Goal: Check status: Check status

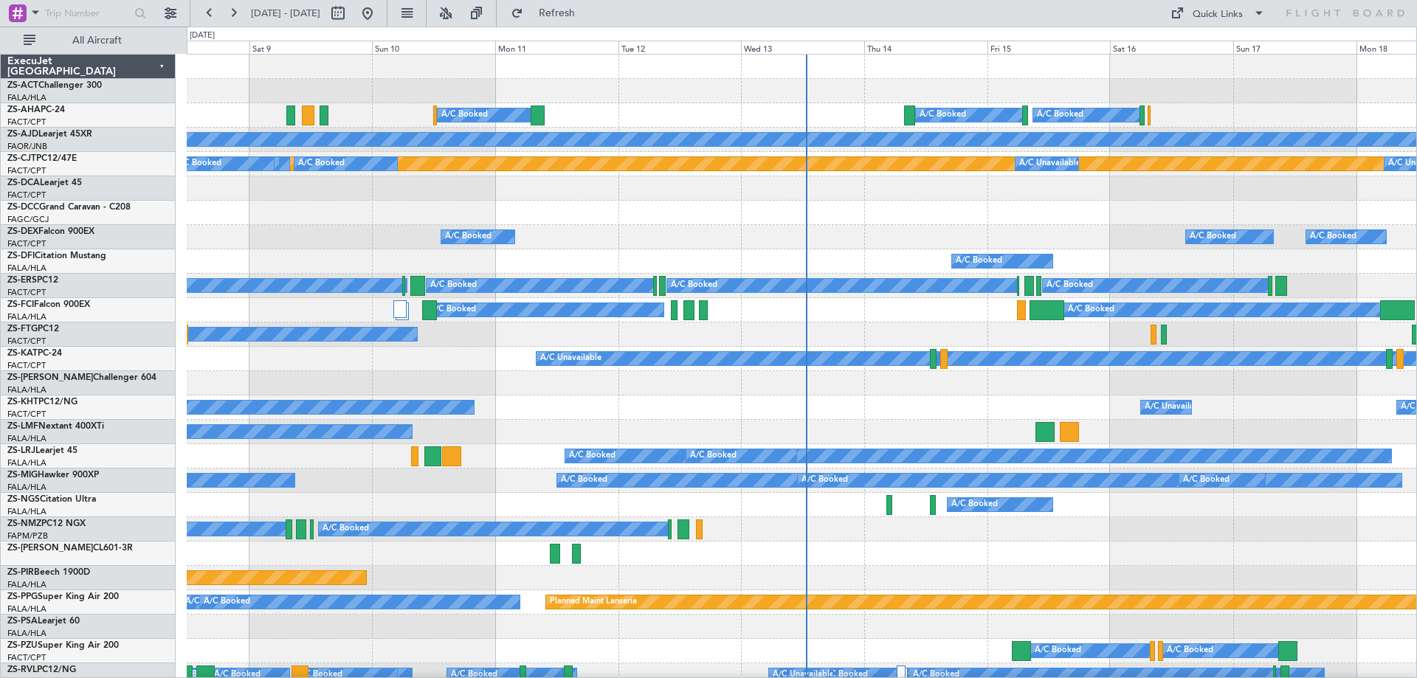
click at [127, 169] on div "A/C Booked A/C Booked A/C Booked A/C Booked Planned Maint Planned Maint A/C Boo…" at bounding box center [708, 353] width 1417 height 652
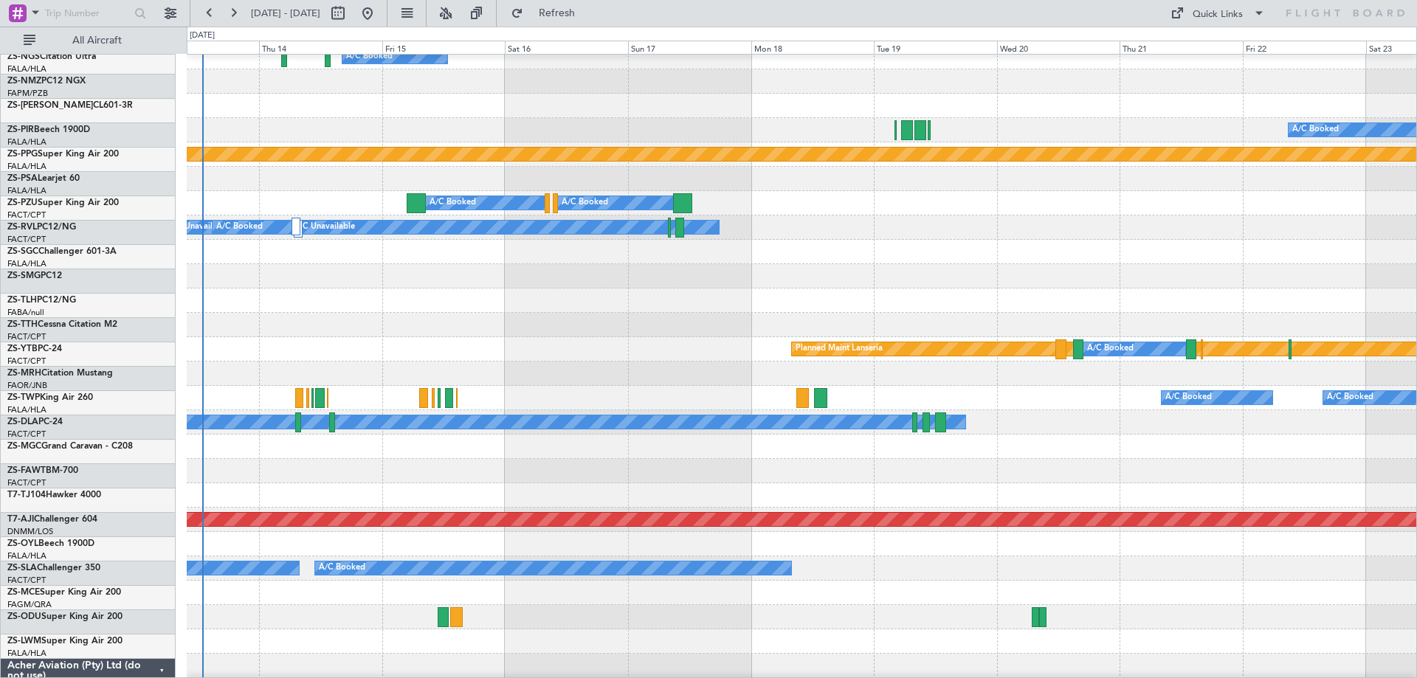
scroll to position [448, 0]
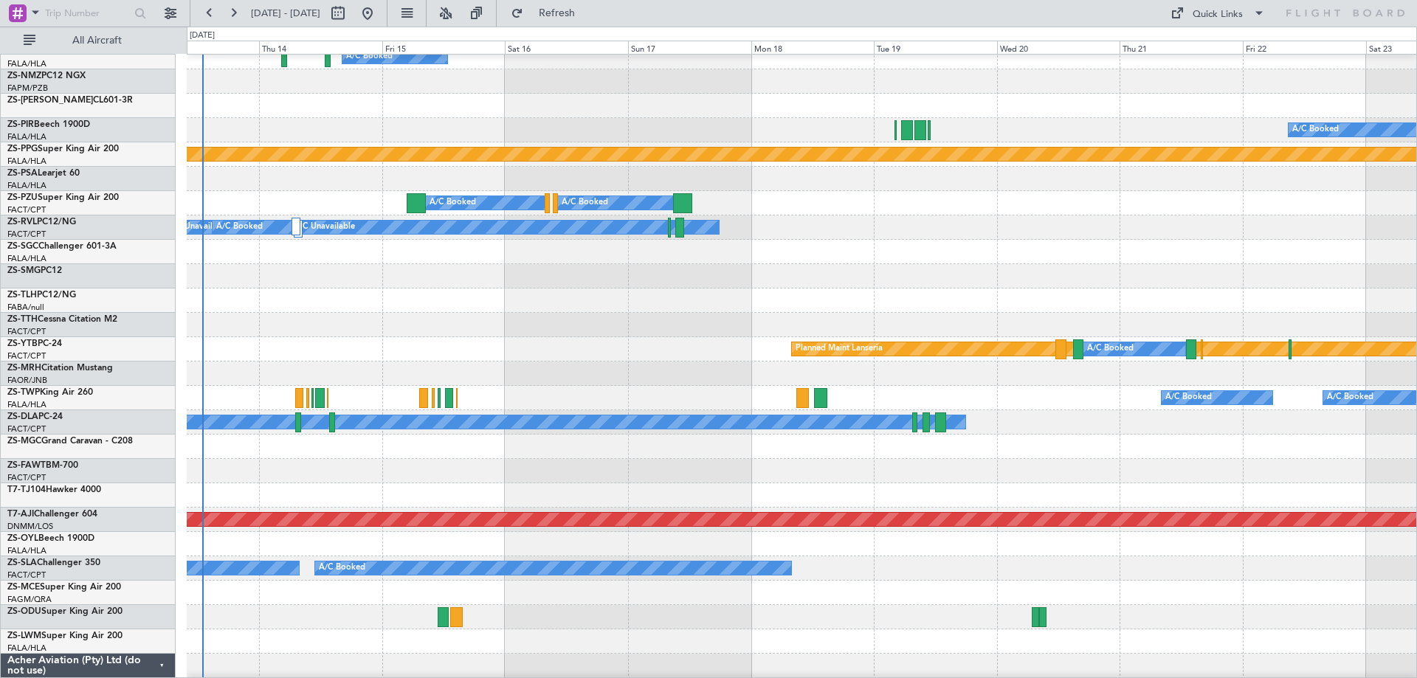
click at [1130, 460] on div at bounding box center [801, 471] width 1229 height 24
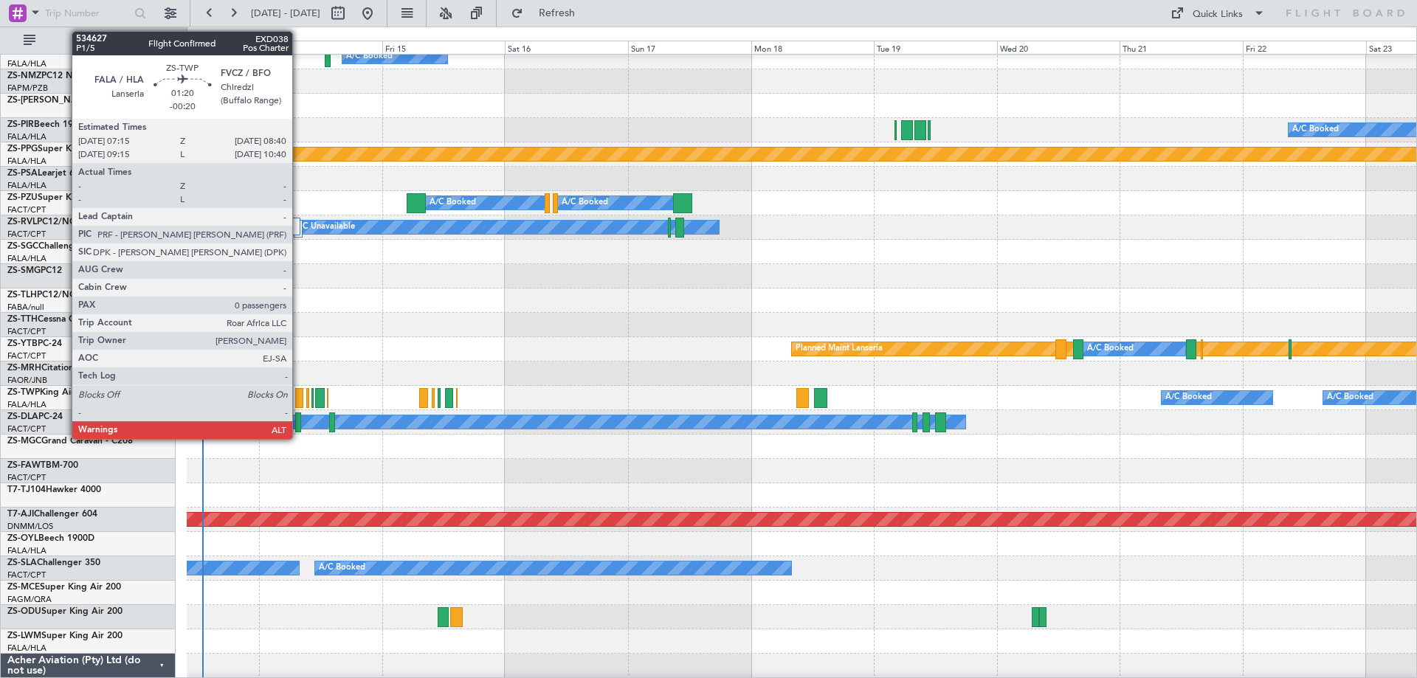
click at [299, 397] on div at bounding box center [298, 398] width 7 height 20
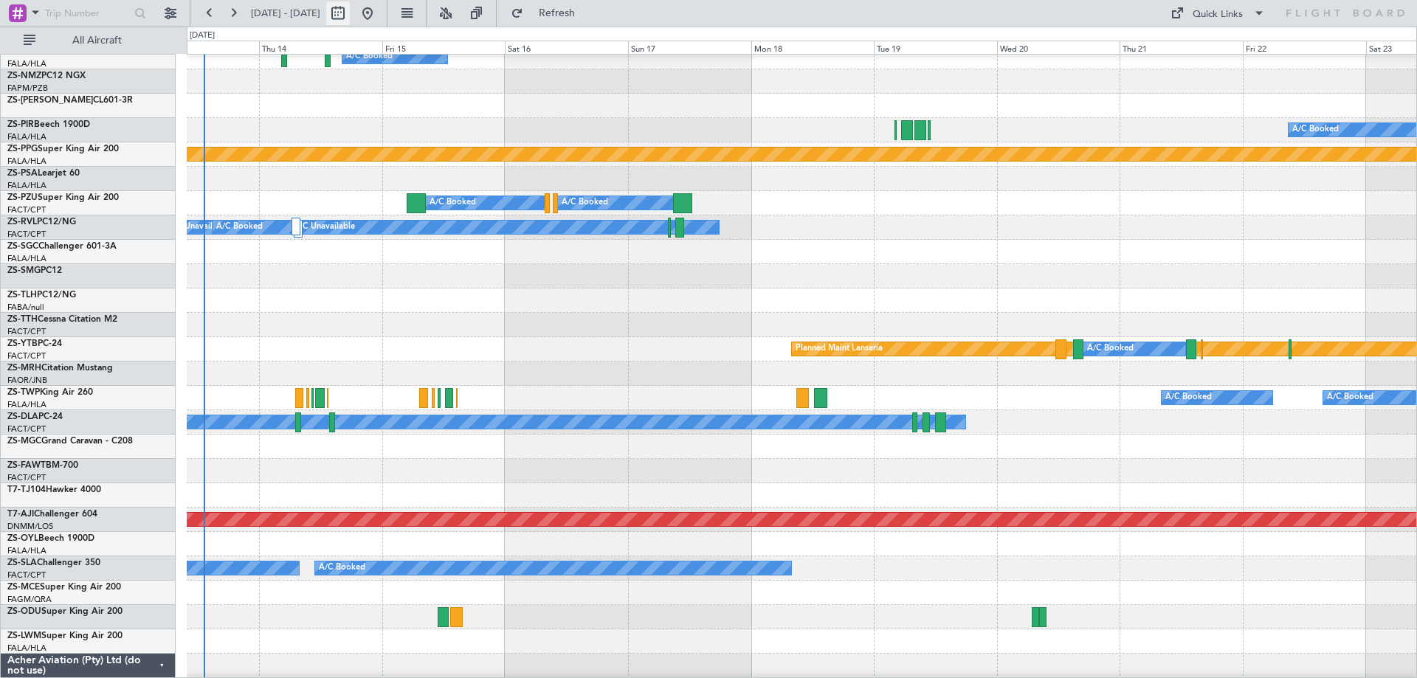
click at [350, 18] on button at bounding box center [338, 13] width 24 height 24
select select "8"
select select "2025"
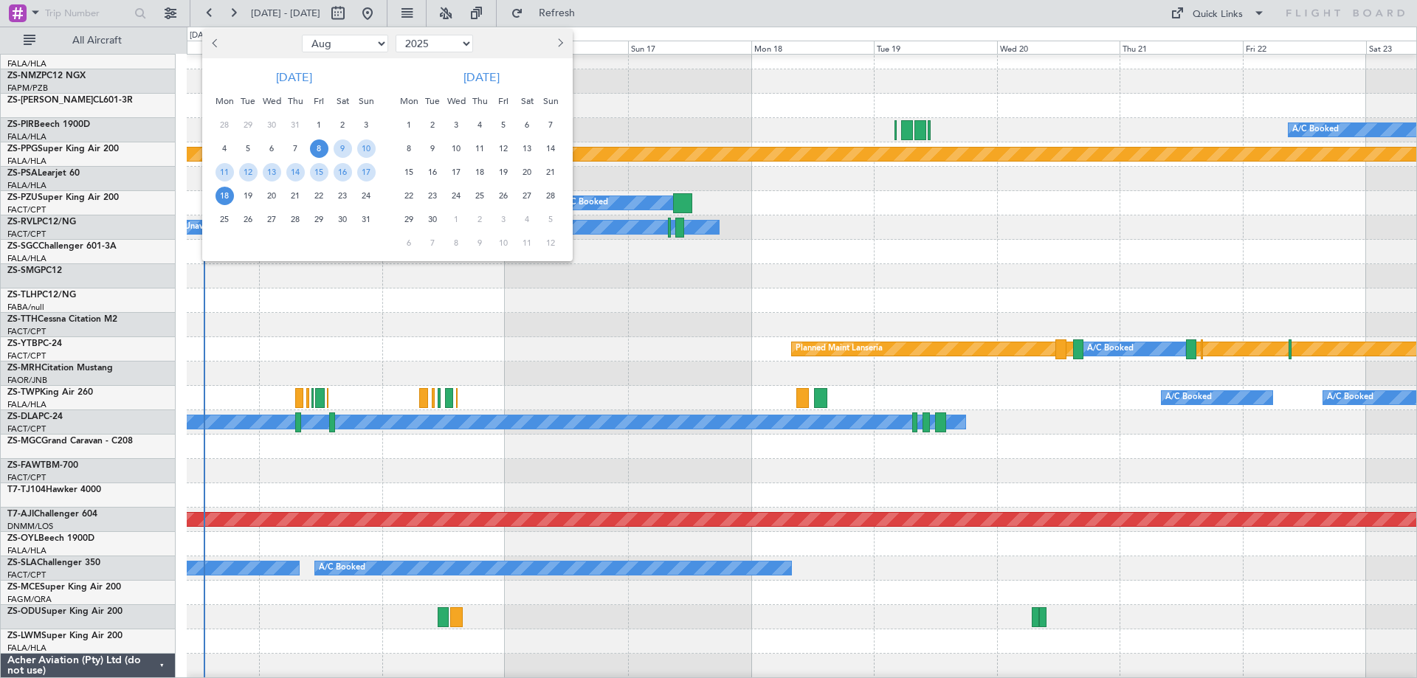
click at [435, 125] on span "2" at bounding box center [433, 125] width 18 height 18
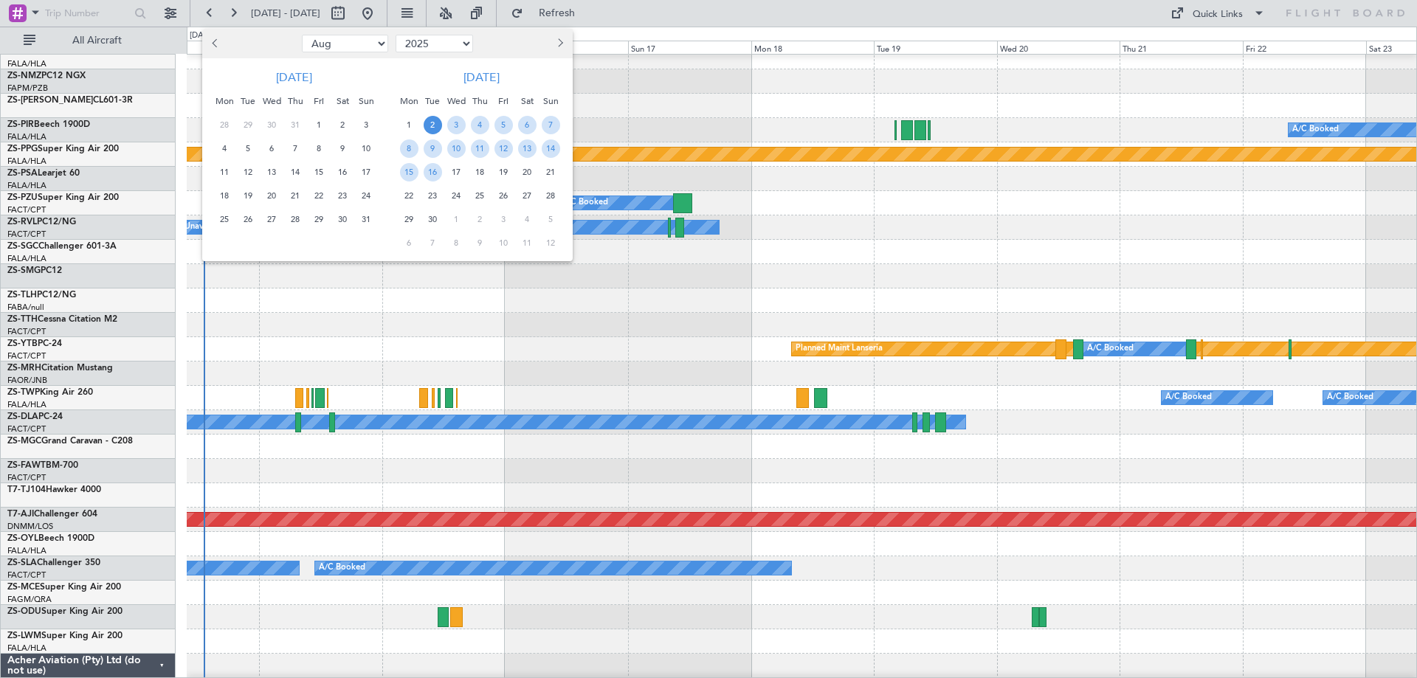
click at [554, 49] on button "Next month" at bounding box center [559, 44] width 16 height 24
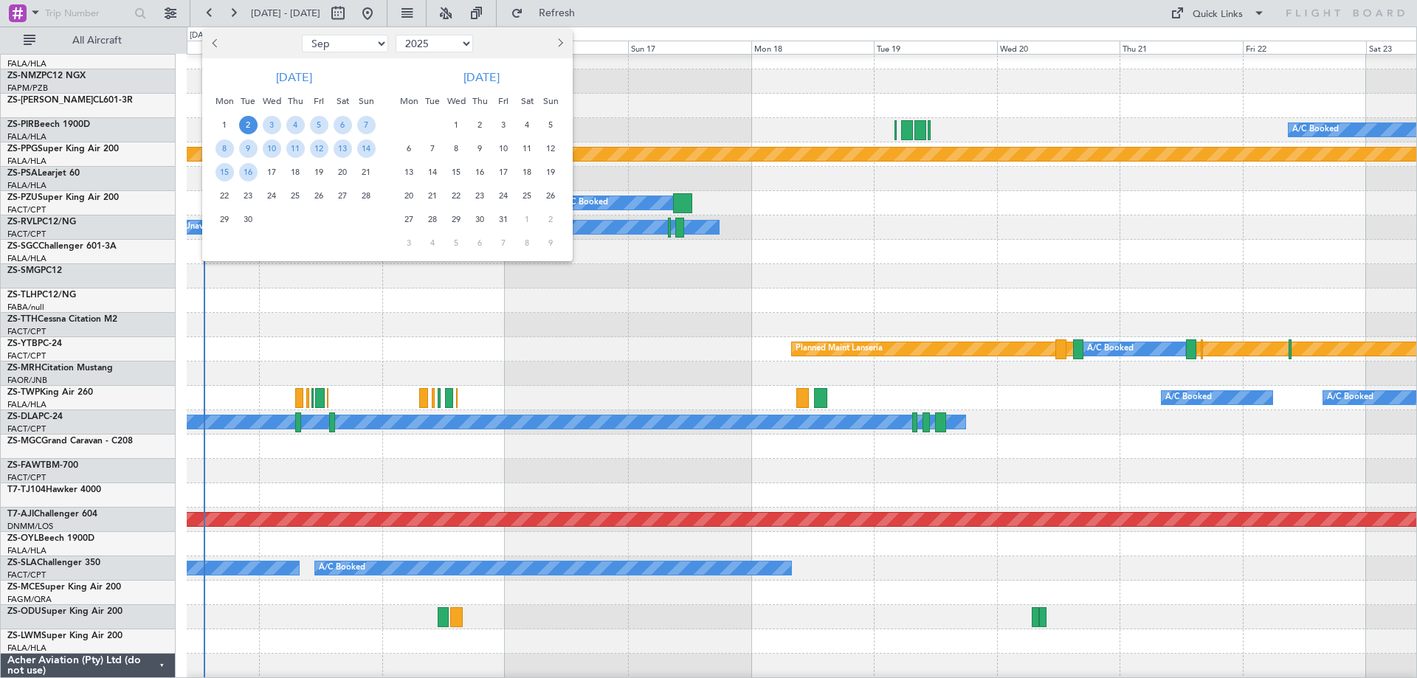
click at [480, 122] on span "2" at bounding box center [480, 125] width 18 height 18
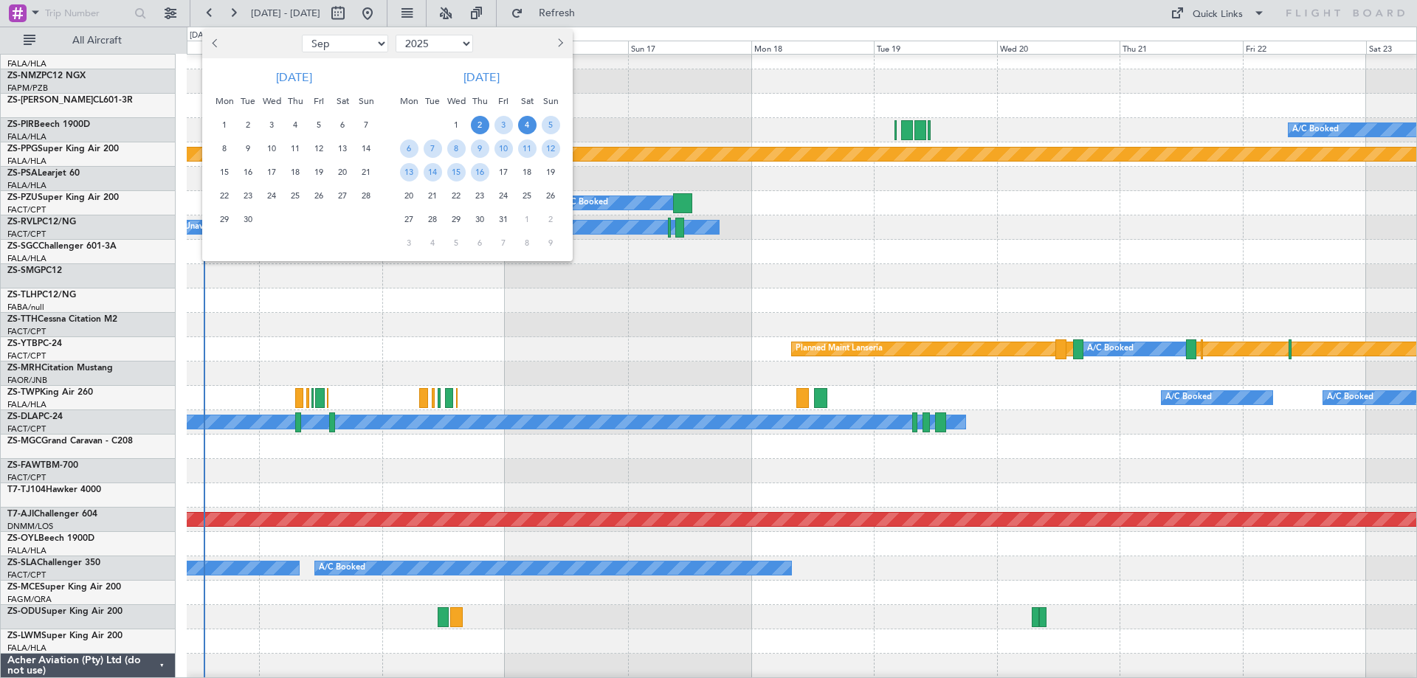
click at [522, 121] on span "4" at bounding box center [527, 125] width 18 height 18
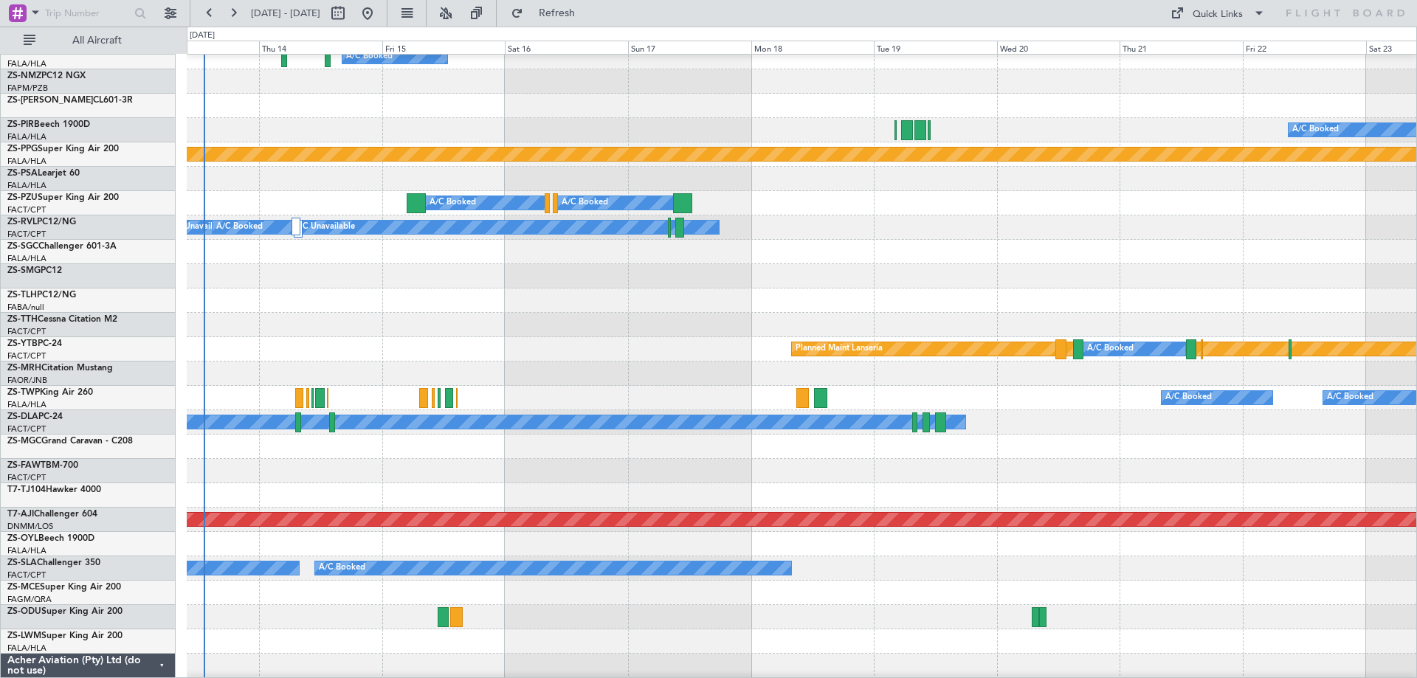
select select "10"
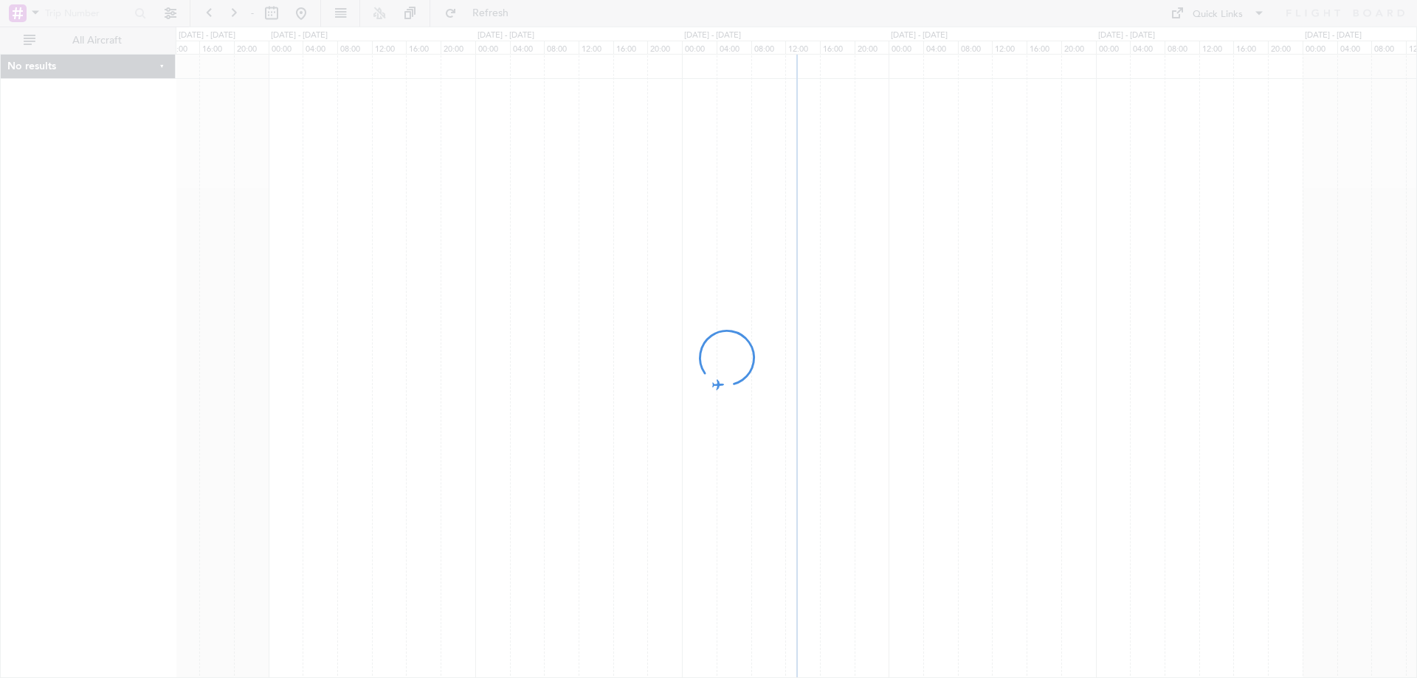
click at [263, 11] on div at bounding box center [708, 339] width 1417 height 678
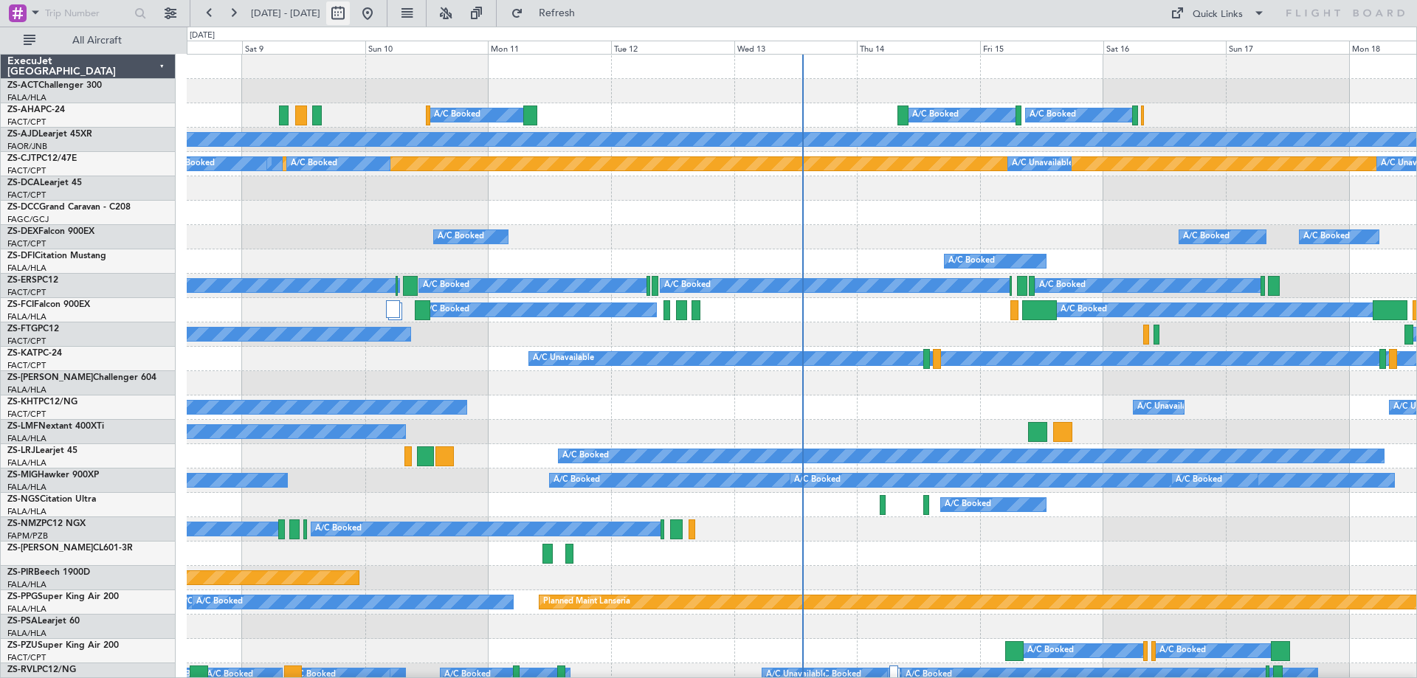
click at [350, 16] on button at bounding box center [338, 13] width 24 height 24
select select "8"
select select "2025"
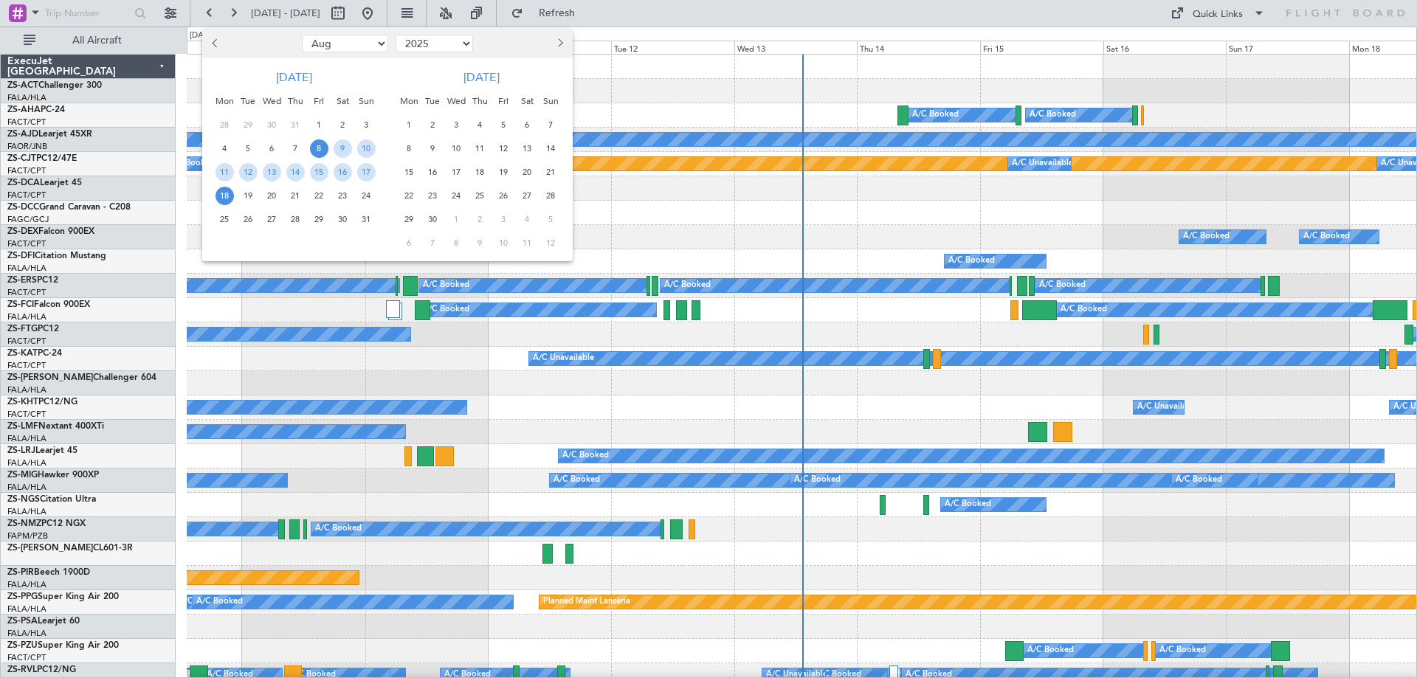
click at [561, 44] on span "Next month" at bounding box center [558, 42] width 9 height 9
click at [500, 125] on span "3" at bounding box center [503, 125] width 18 height 18
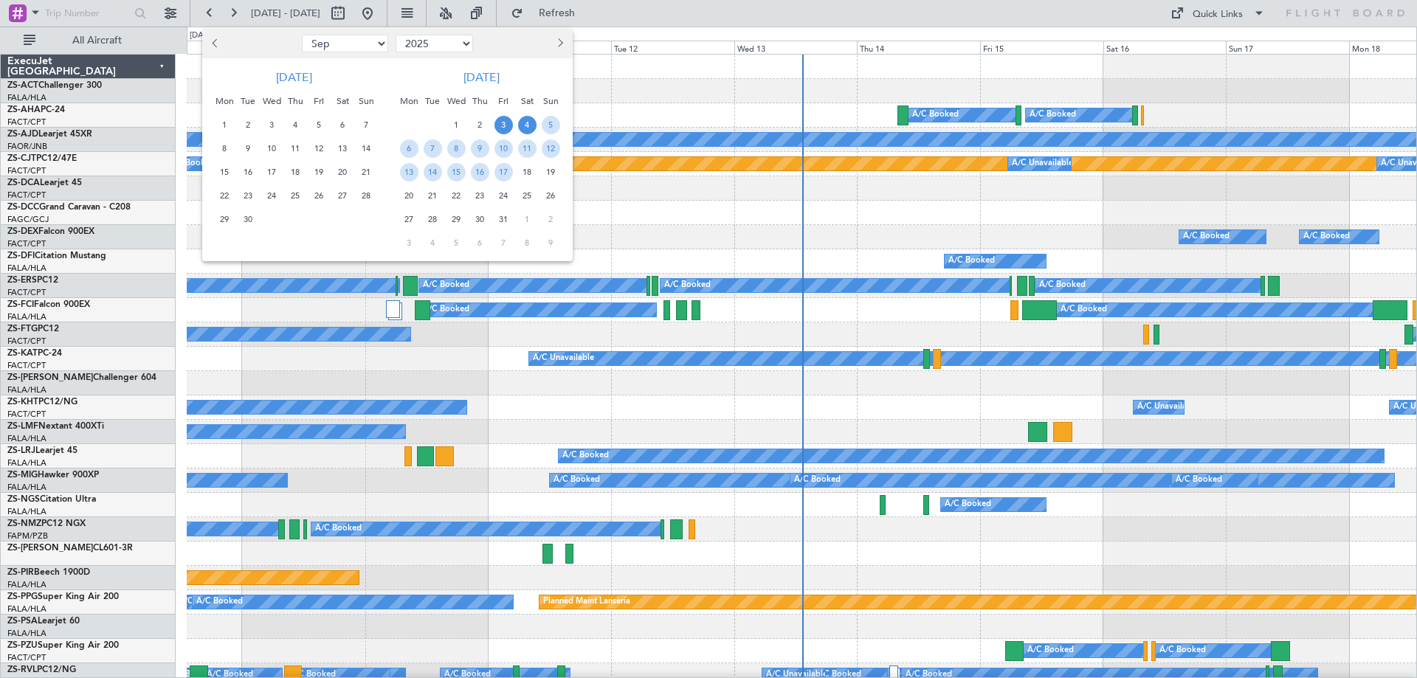
click at [520, 124] on span "4" at bounding box center [527, 125] width 18 height 18
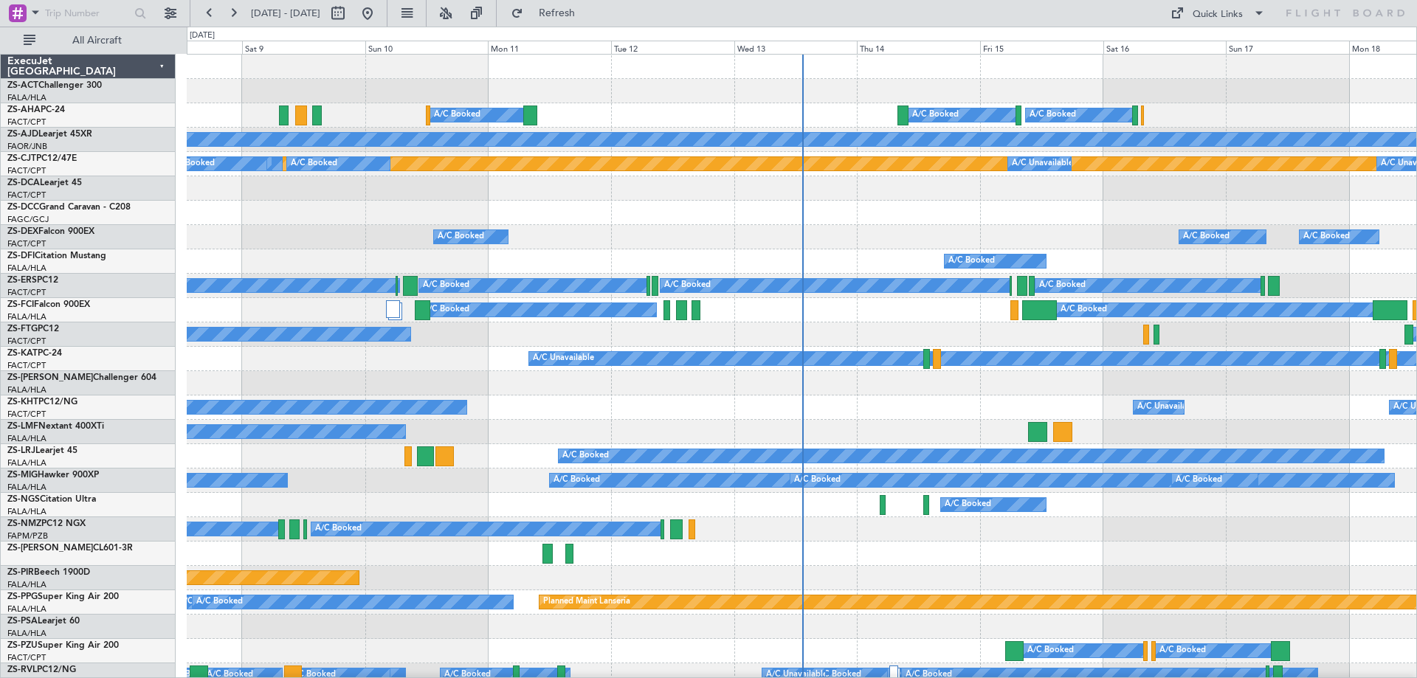
select select "10"
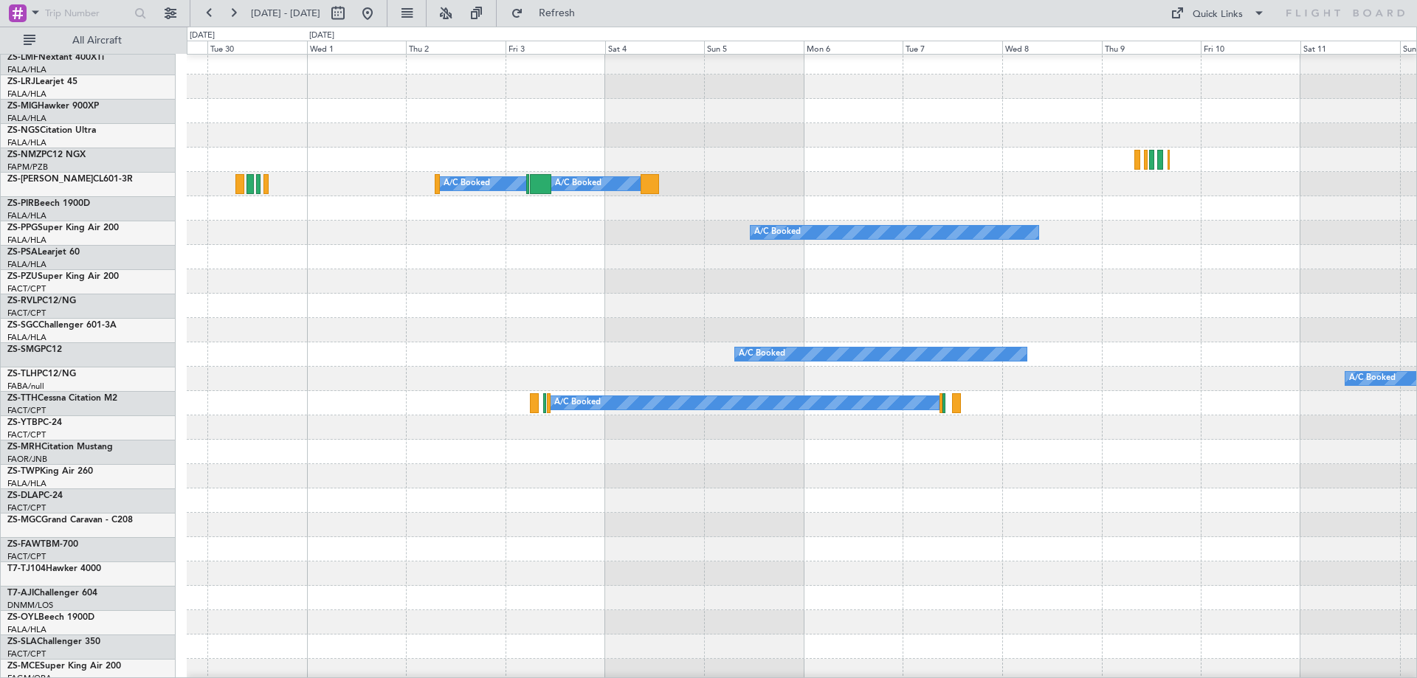
scroll to position [443, 0]
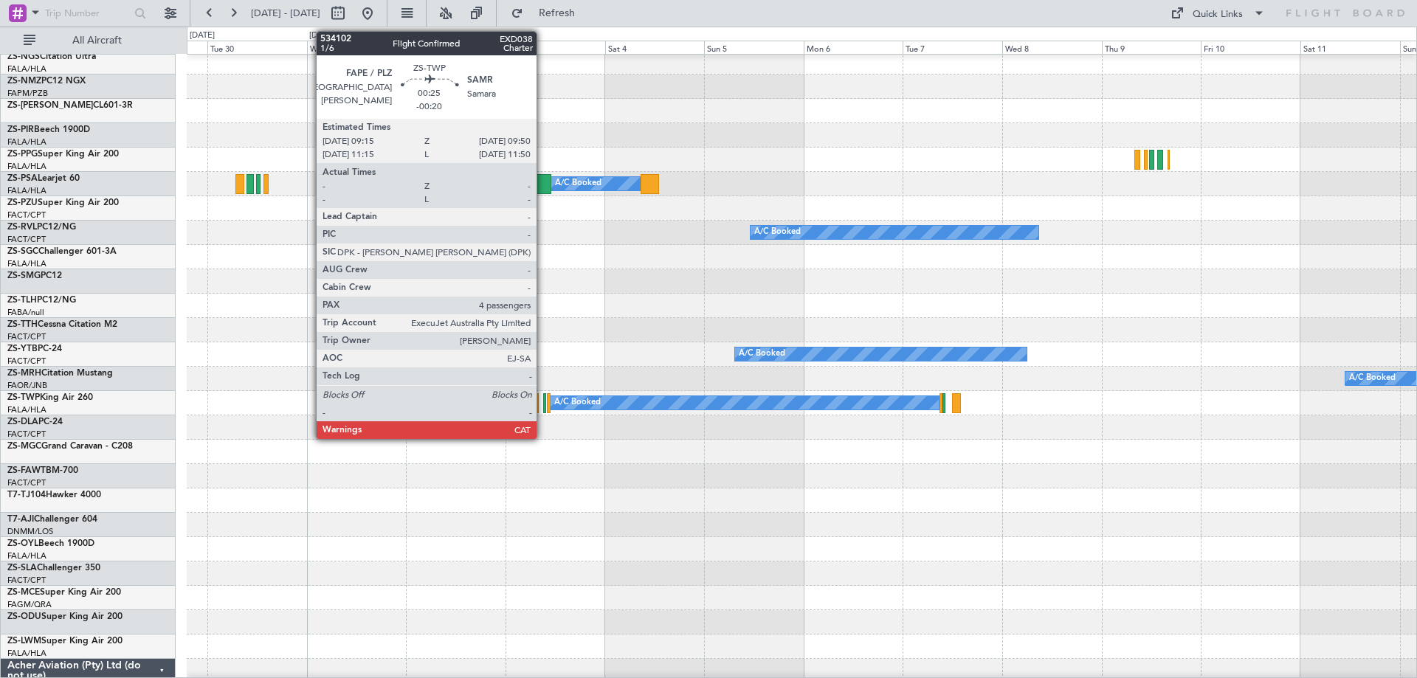
click at [543, 405] on div at bounding box center [544, 403] width 3 height 20
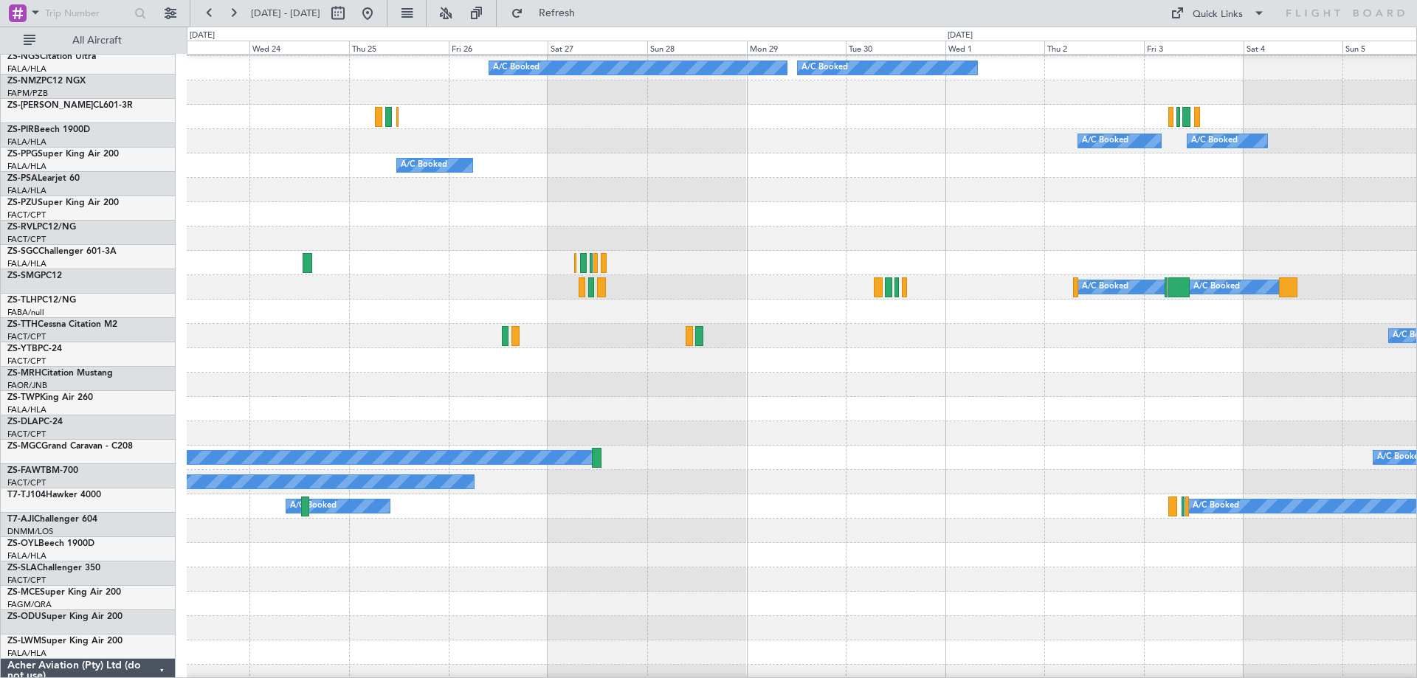
scroll to position [335, 0]
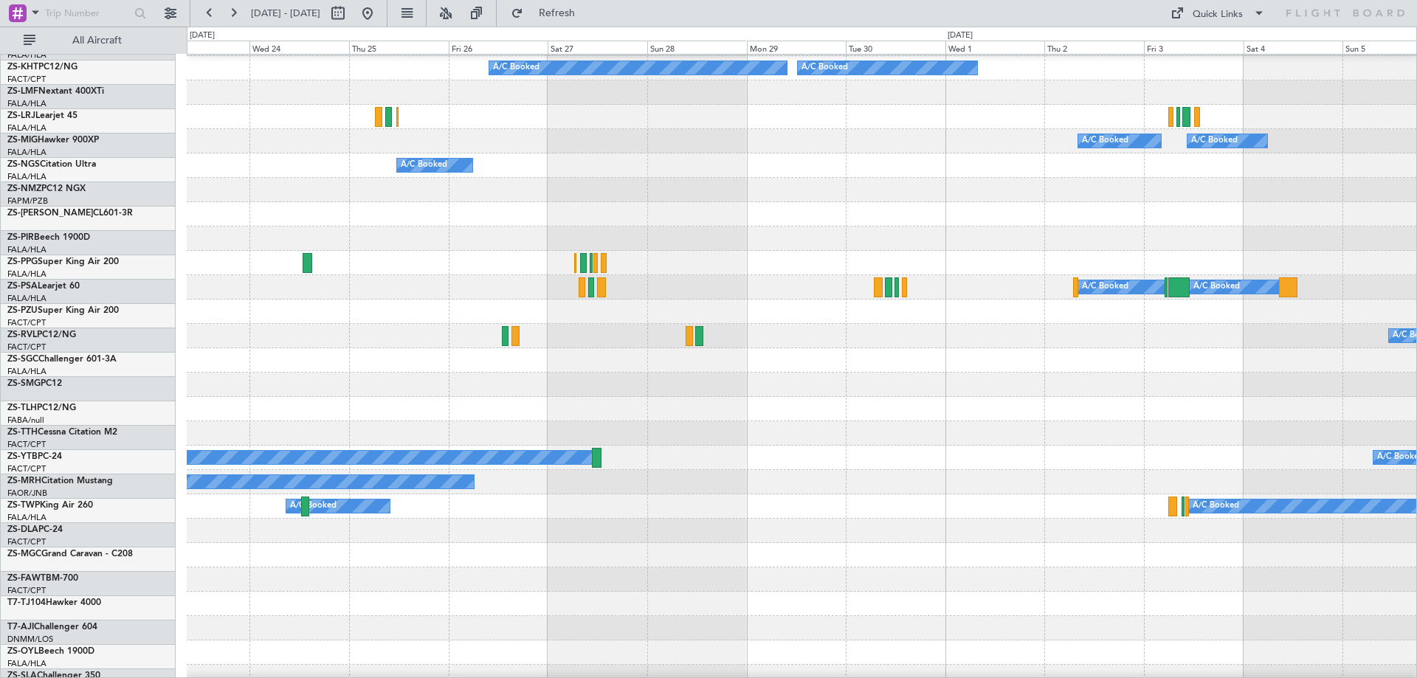
click at [985, 368] on div at bounding box center [801, 360] width 1229 height 24
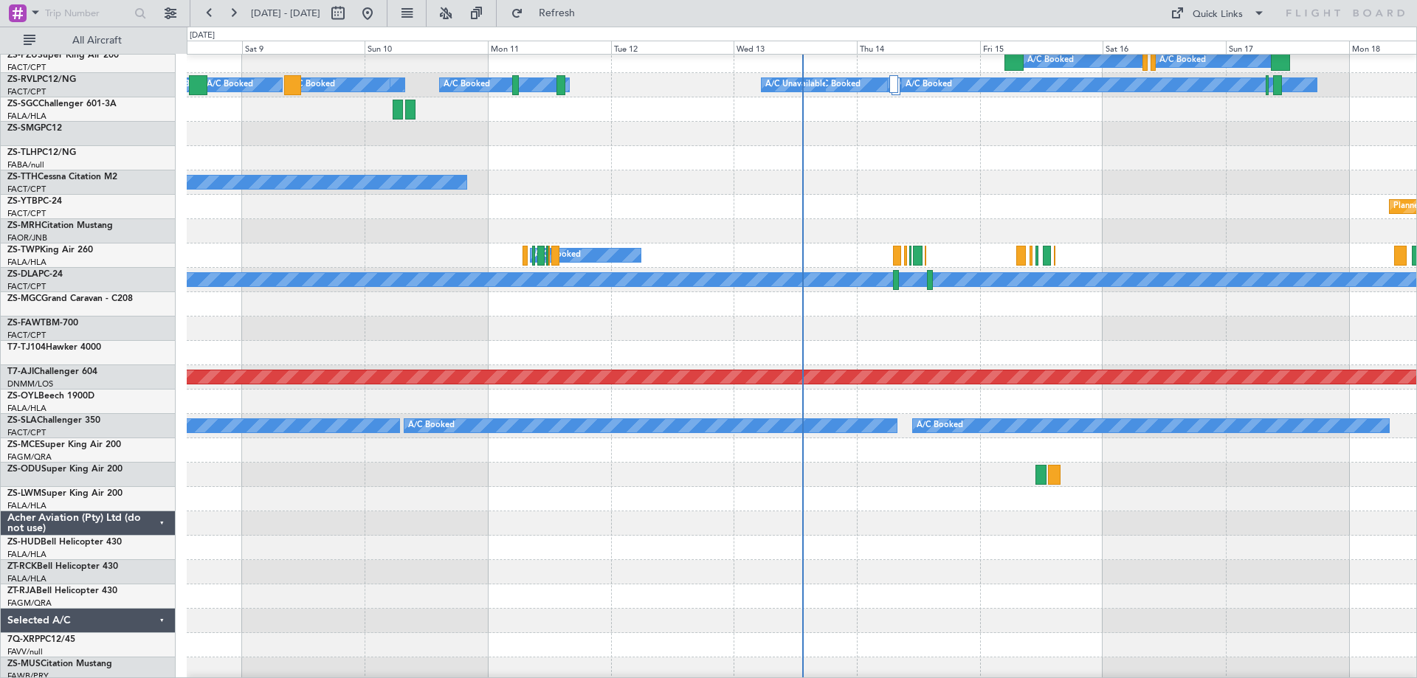
scroll to position [369, 0]
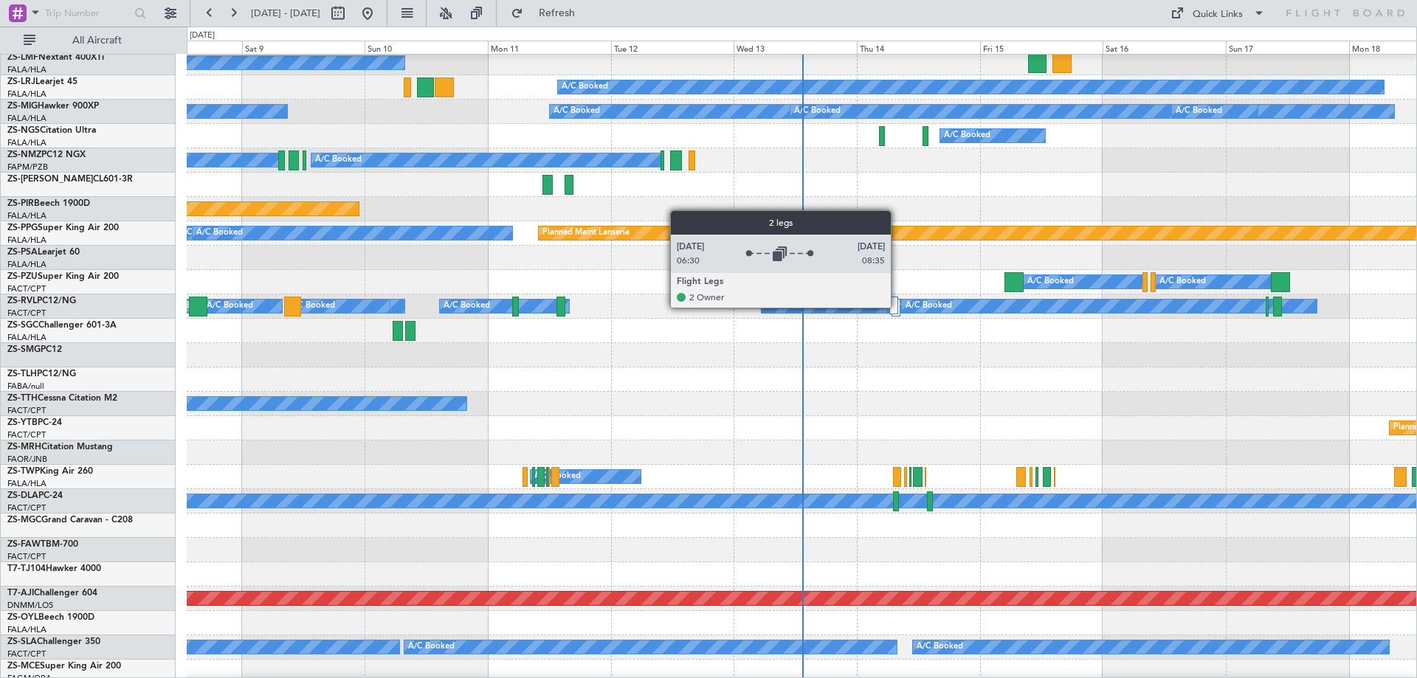
click at [897, 307] on div at bounding box center [893, 306] width 9 height 18
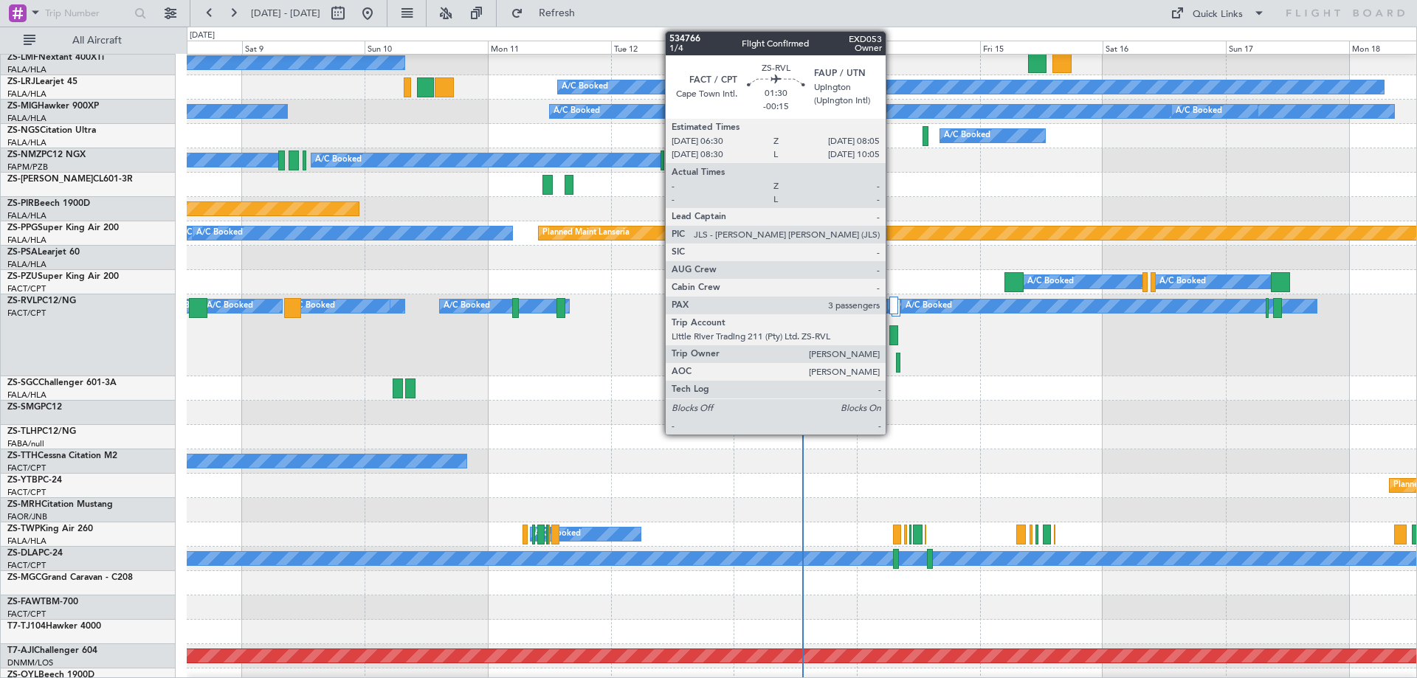
click at [892, 335] on div at bounding box center [893, 335] width 8 height 20
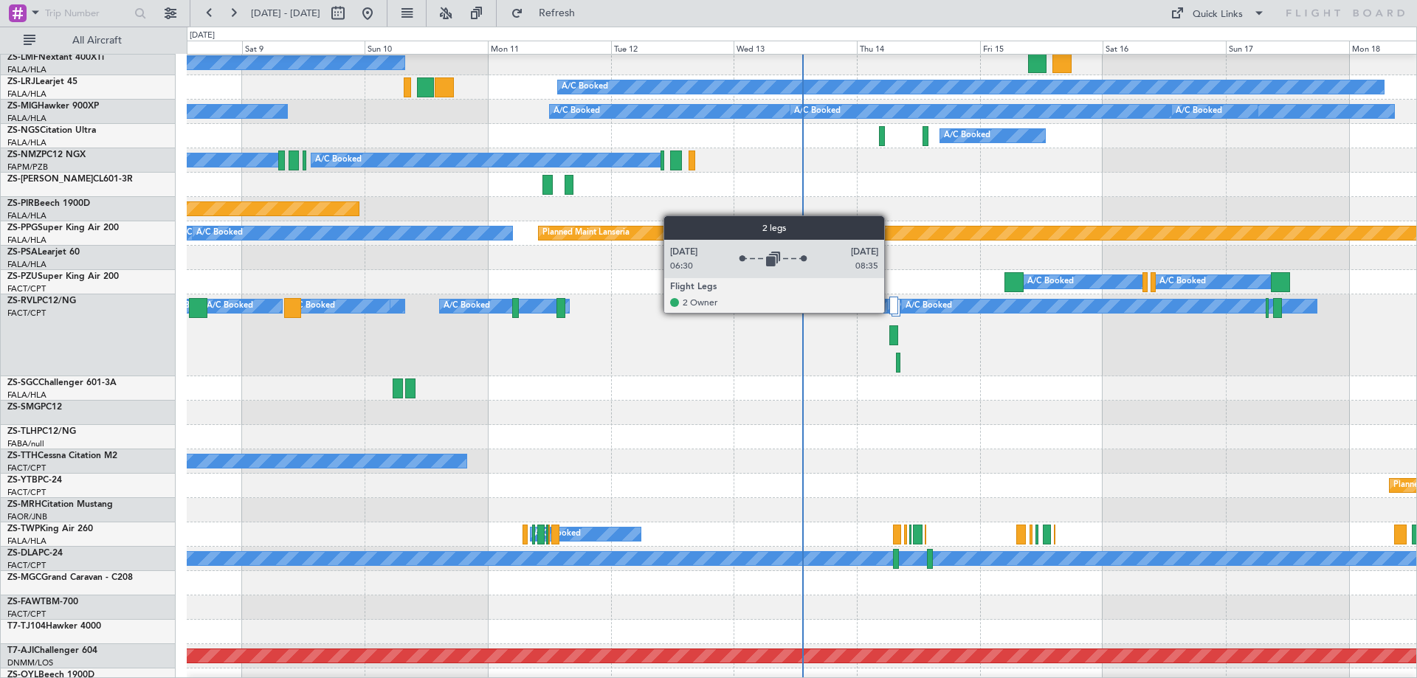
click at [892, 308] on div at bounding box center [893, 306] width 9 height 18
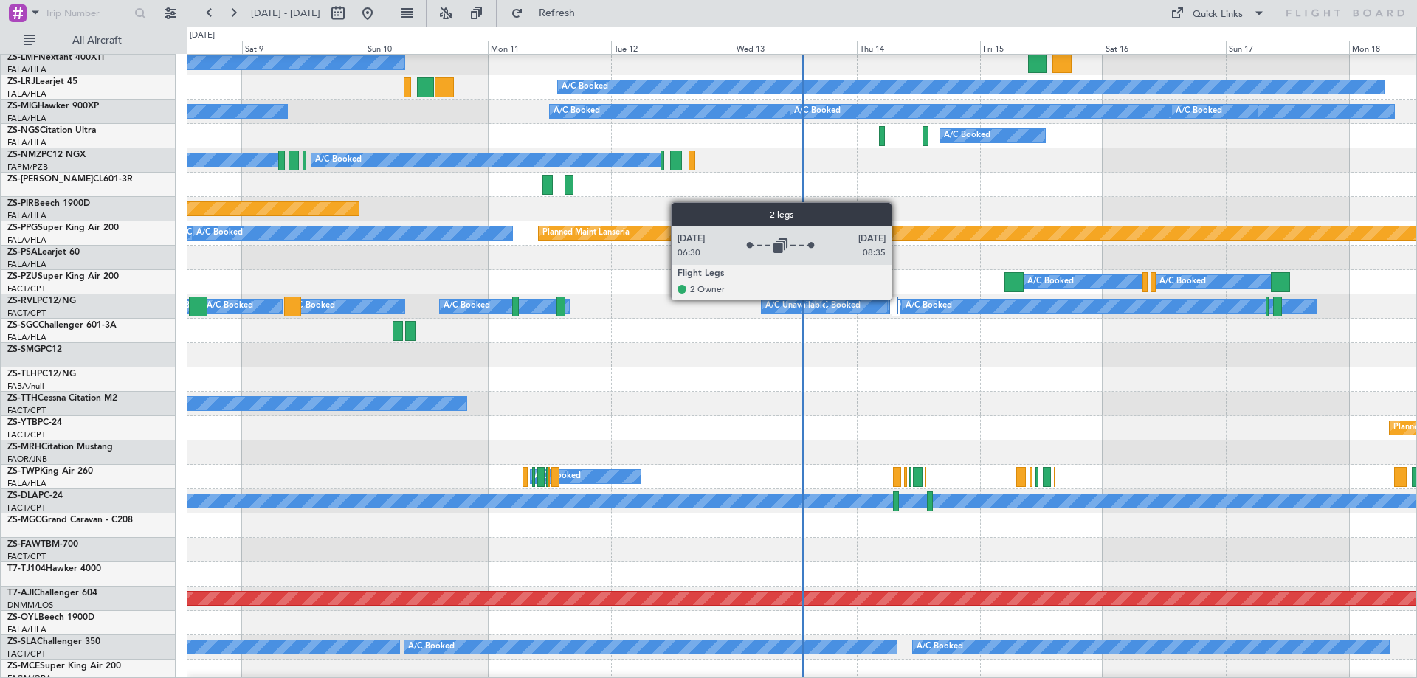
click at [898, 300] on div at bounding box center [895, 308] width 9 height 18
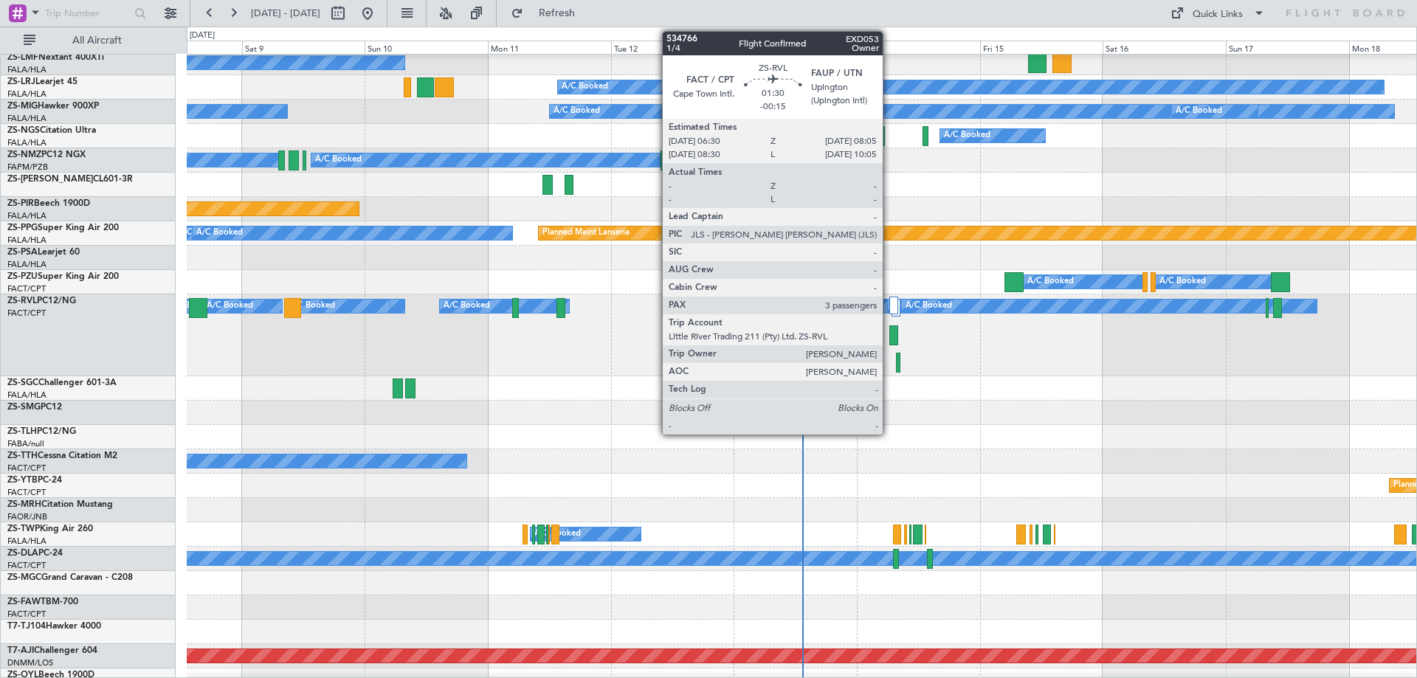
click at [889, 338] on div at bounding box center [893, 335] width 8 height 20
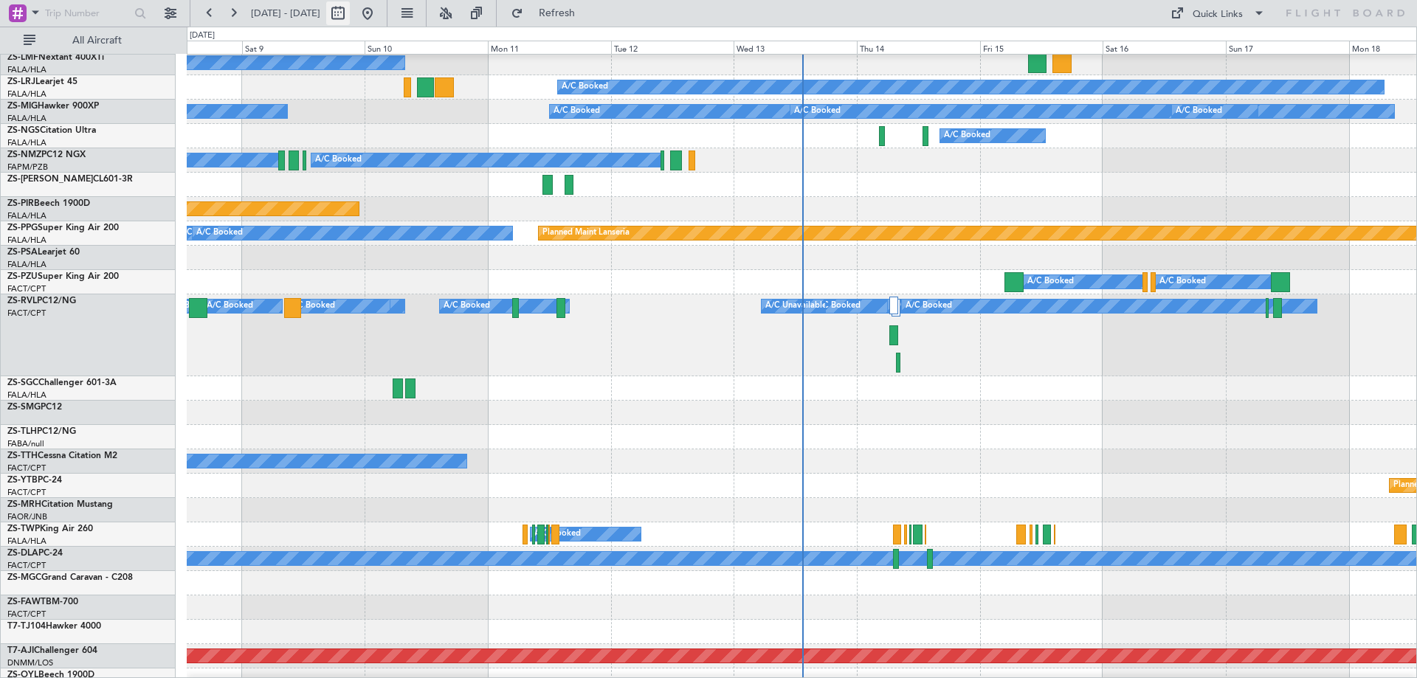
click at [350, 20] on button at bounding box center [338, 13] width 24 height 24
select select "8"
select select "2025"
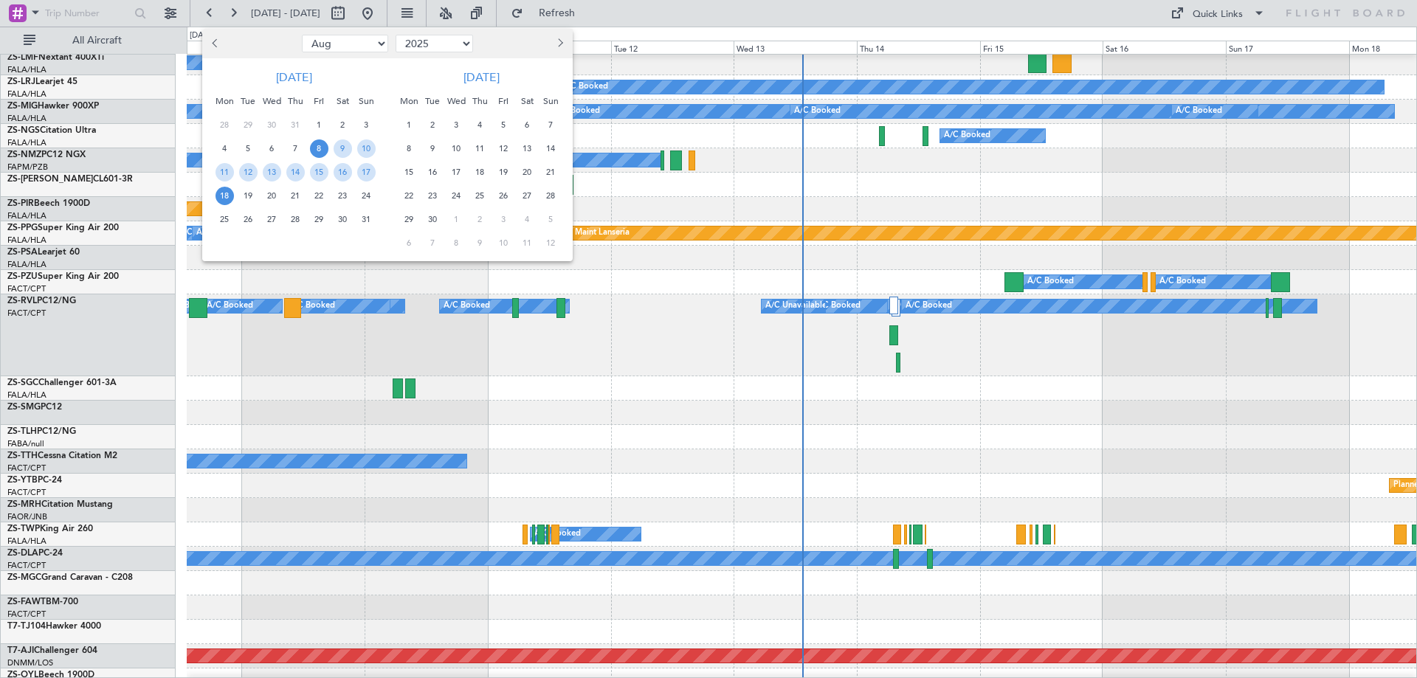
click at [561, 43] on span "Next month" at bounding box center [558, 42] width 9 height 9
click at [499, 125] on span "3" at bounding box center [503, 125] width 18 height 18
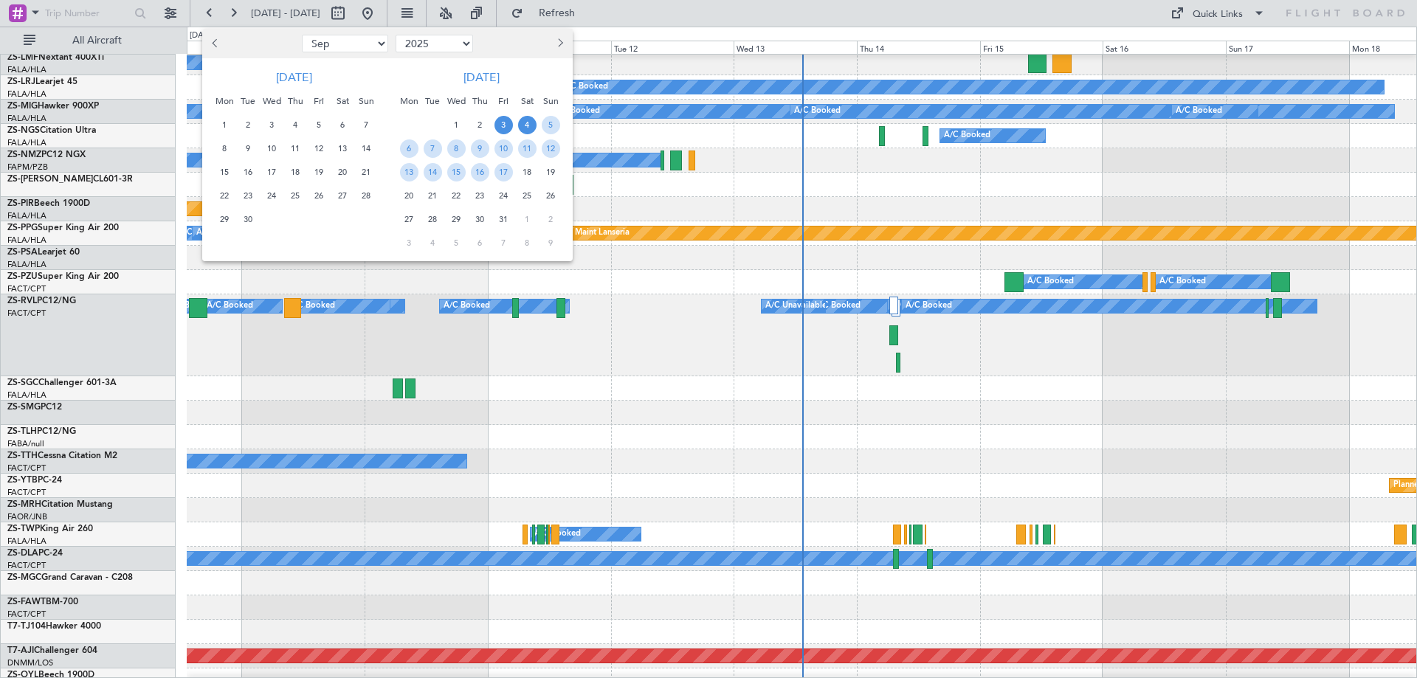
click at [522, 119] on span "4" at bounding box center [527, 125] width 18 height 18
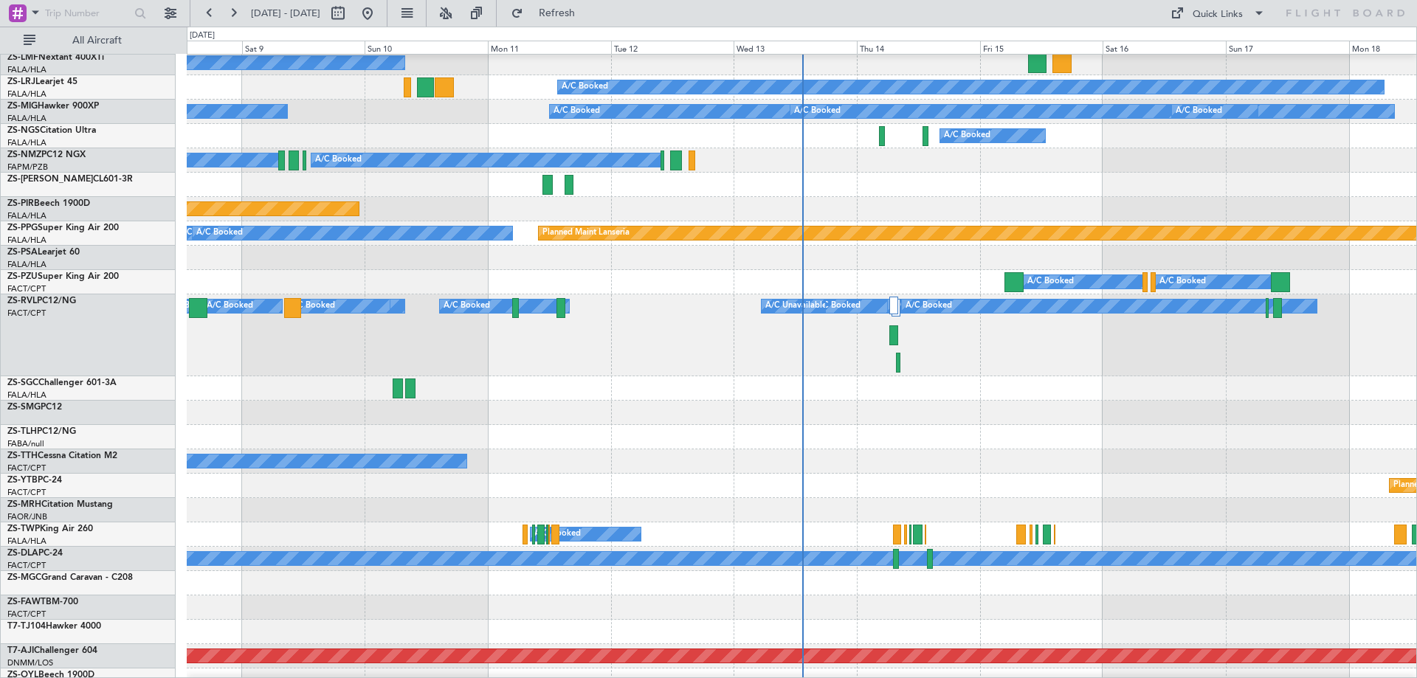
select select "10"
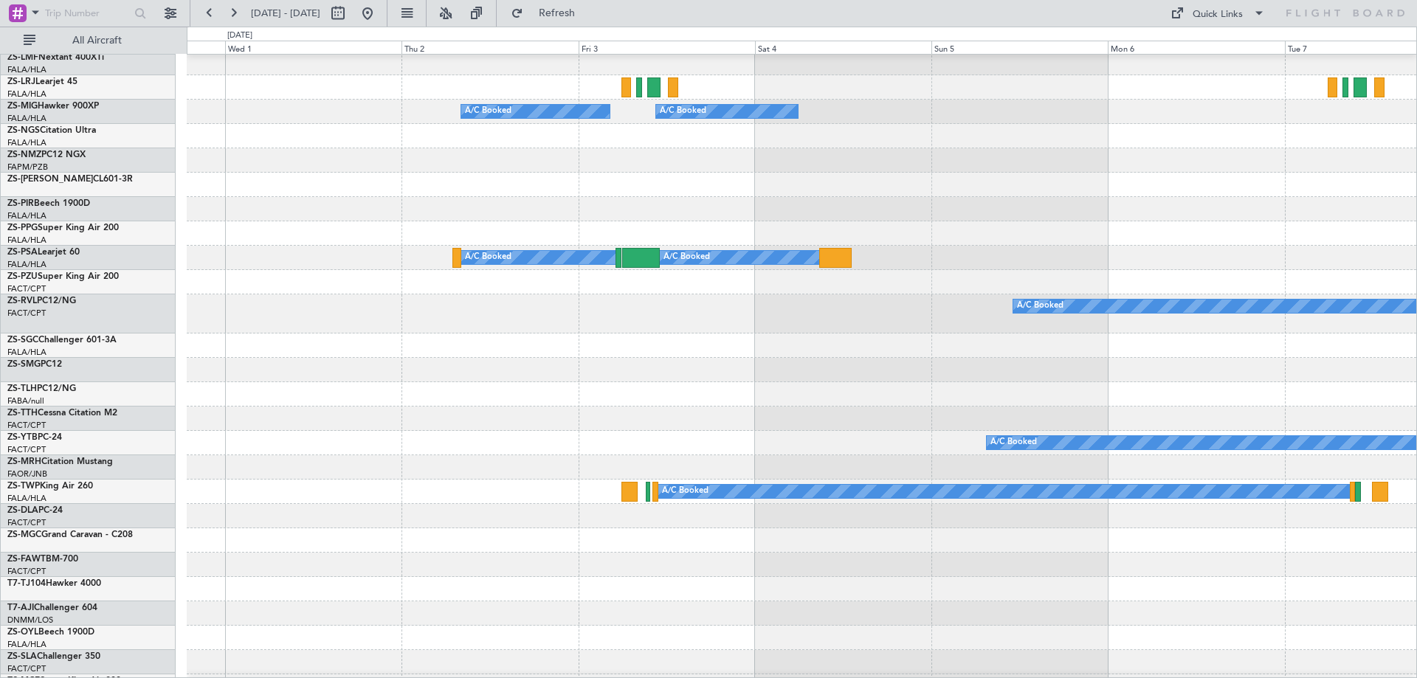
scroll to position [0, 0]
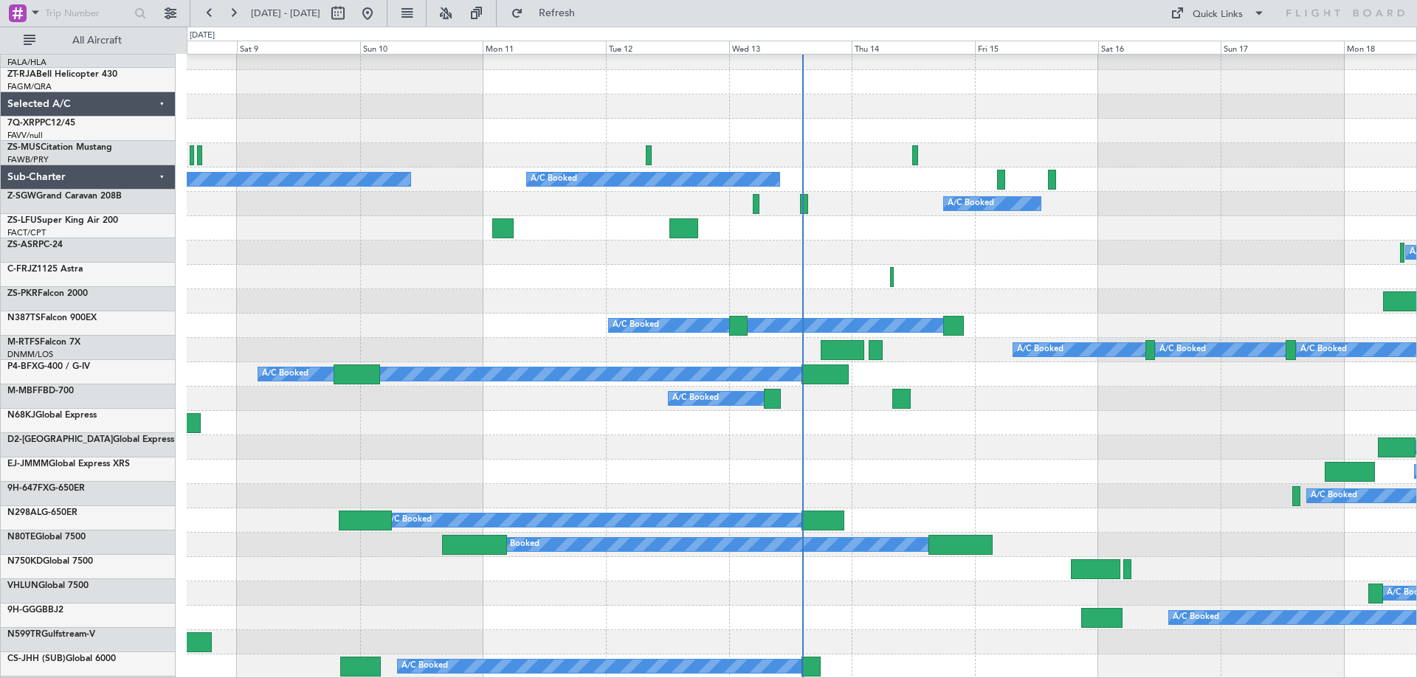
scroll to position [1153, 0]
